Goal: Task Accomplishment & Management: Manage account settings

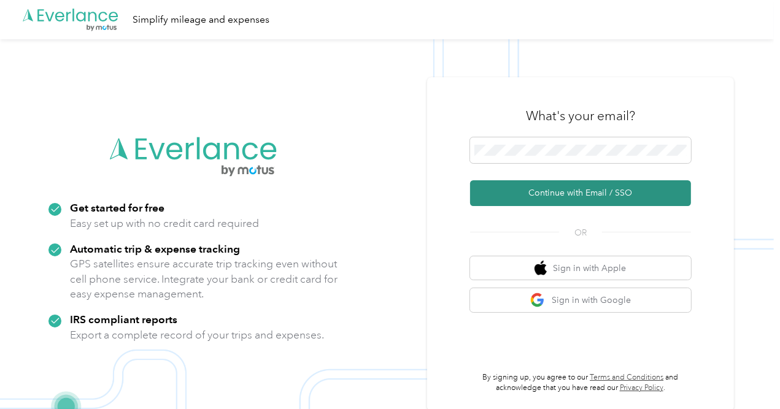
click at [533, 198] on button "Continue with Email / SSO" at bounding box center [580, 193] width 221 height 26
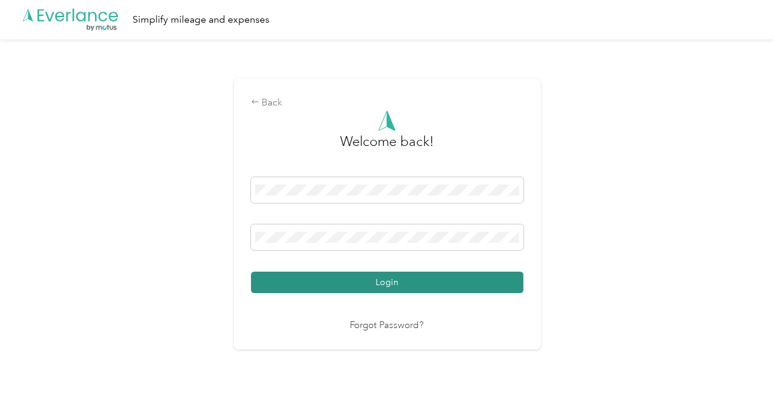
click at [348, 283] on button "Login" at bounding box center [387, 282] width 272 height 21
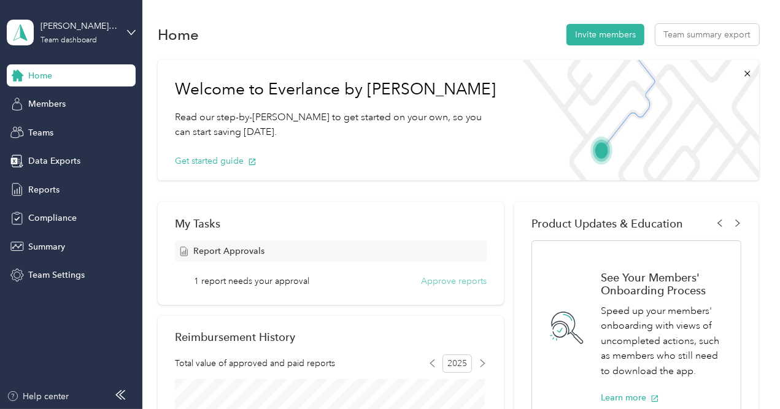
click at [436, 285] on button "Approve reports" at bounding box center [454, 281] width 66 height 13
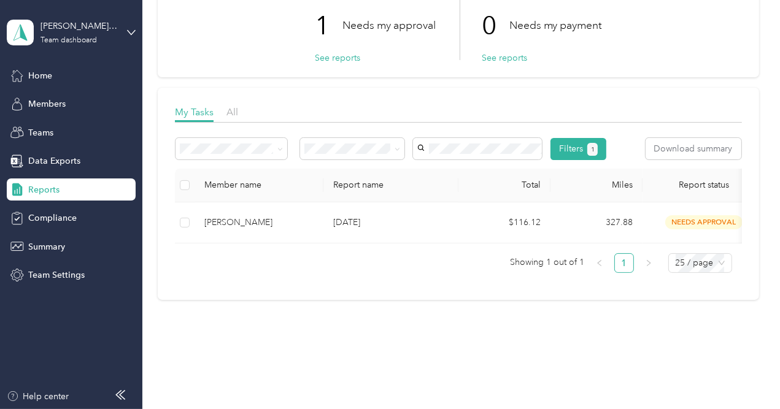
scroll to position [101, 0]
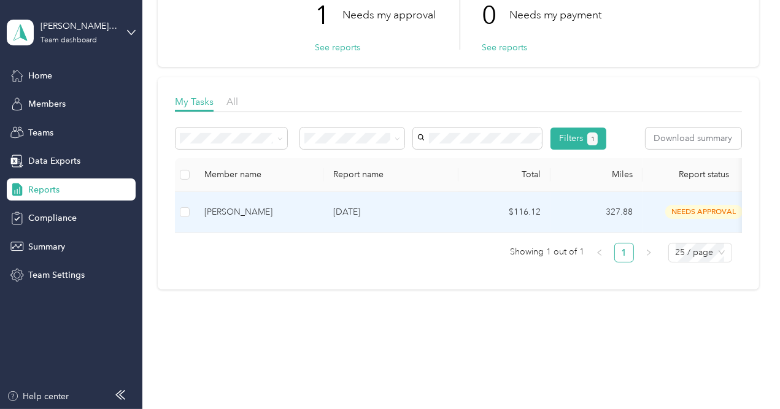
click at [520, 233] on td "$116.12" at bounding box center [504, 212] width 92 height 41
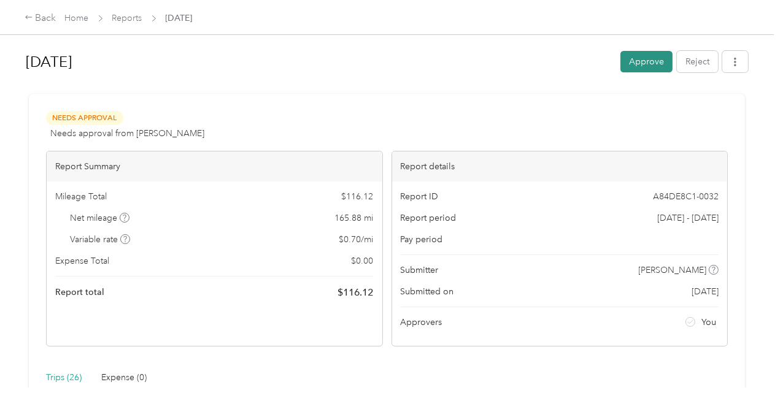
click at [638, 65] on button "Approve" at bounding box center [646, 61] width 52 height 21
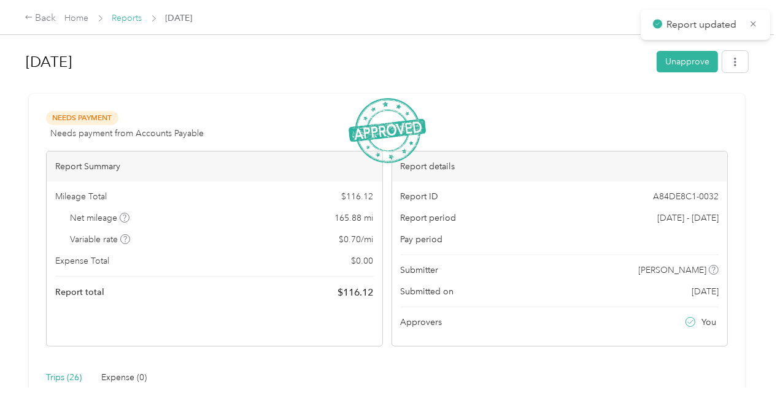
click at [126, 20] on link "Reports" at bounding box center [127, 18] width 30 height 10
